Goal: Information Seeking & Learning: Learn about a topic

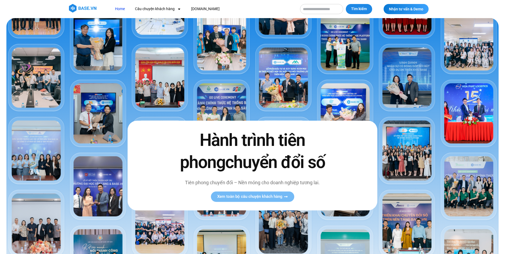
click at [404, 129] on img at bounding box center [252, 162] width 492 height 289
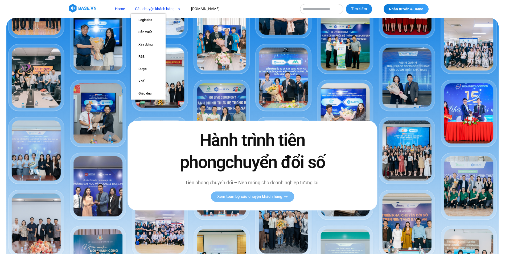
click at [145, 9] on link "Câu chuyện khách hàng" at bounding box center [158, 9] width 54 height 10
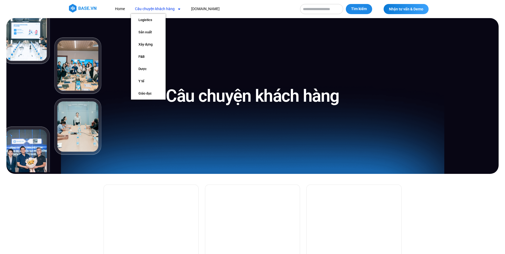
click at [171, 9] on link "Câu chuyện khách hàng" at bounding box center [158, 9] width 54 height 10
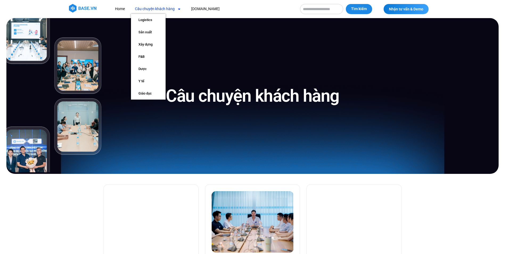
click at [171, 8] on link "Câu chuyện khách hàng" at bounding box center [158, 9] width 54 height 10
